Goal: Check status: Check status

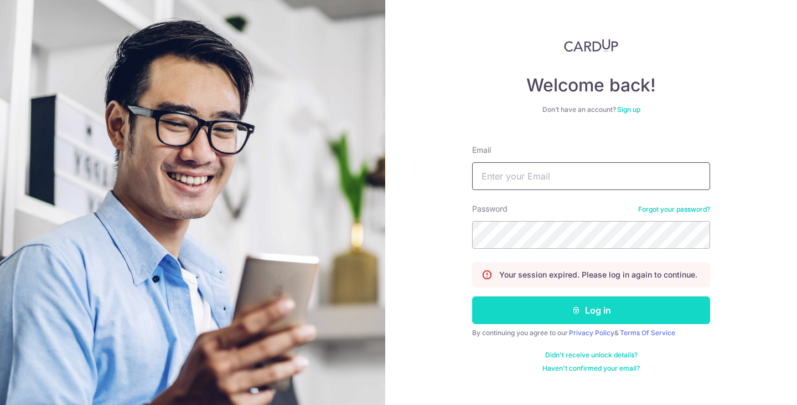
type input "[EMAIL_ADDRESS][DOMAIN_NAME]"
click at [566, 316] on button "Log in" at bounding box center [591, 310] width 238 height 28
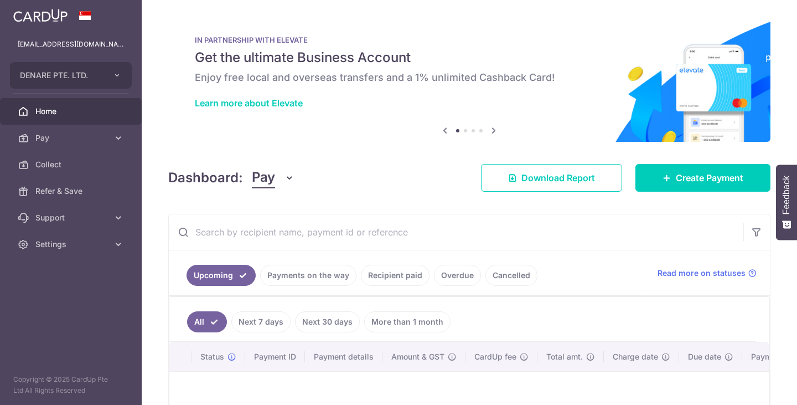
click at [307, 280] on link "Payments on the way" at bounding box center [308, 275] width 96 height 21
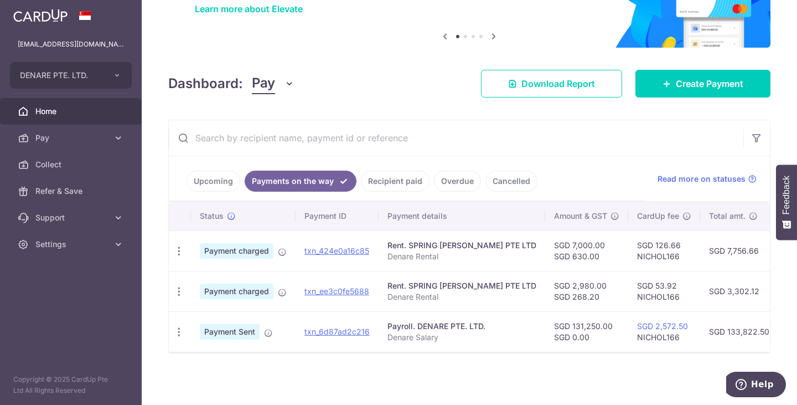
scroll to position [100, 0]
